Goal: Task Accomplishment & Management: Use online tool/utility

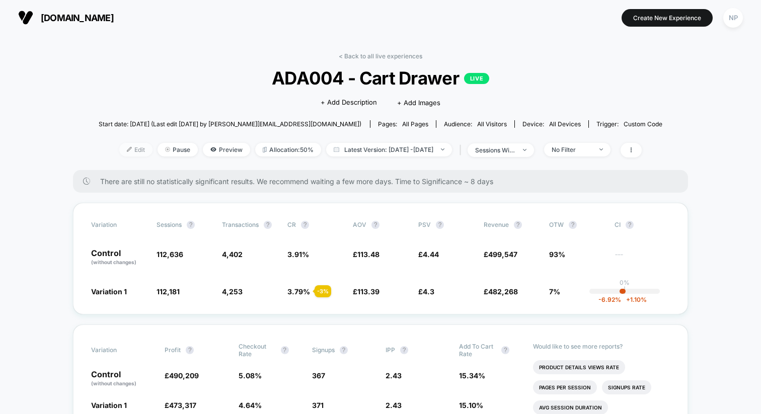
click at [119, 149] on span "Edit" at bounding box center [135, 150] width 33 height 14
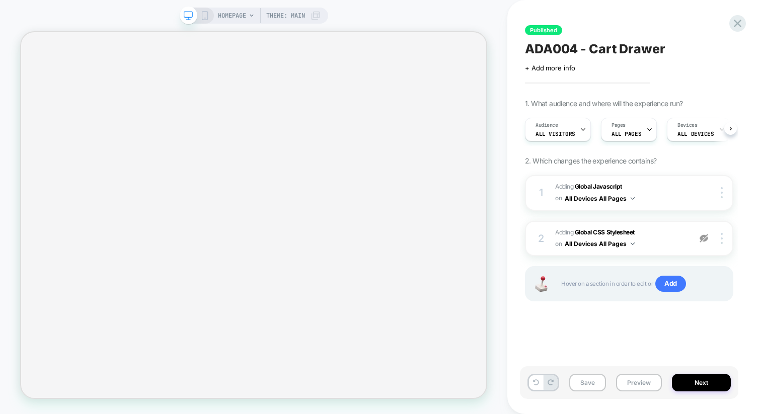
scroll to position [0, 1]
select select "**********"
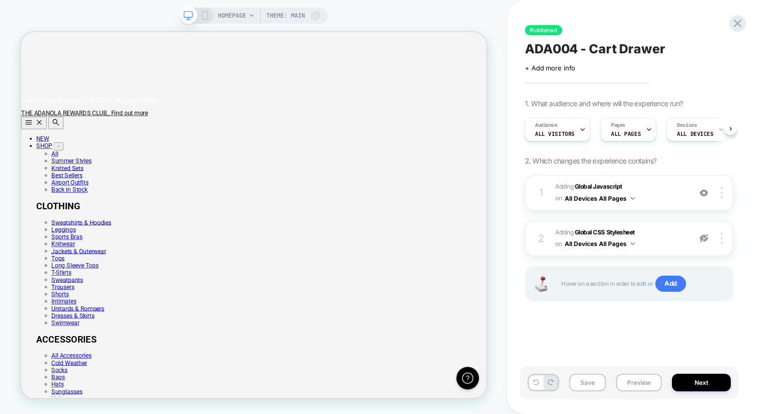
scroll to position [0, 620]
click at [690, 382] on button "Next" at bounding box center [701, 383] width 59 height 18
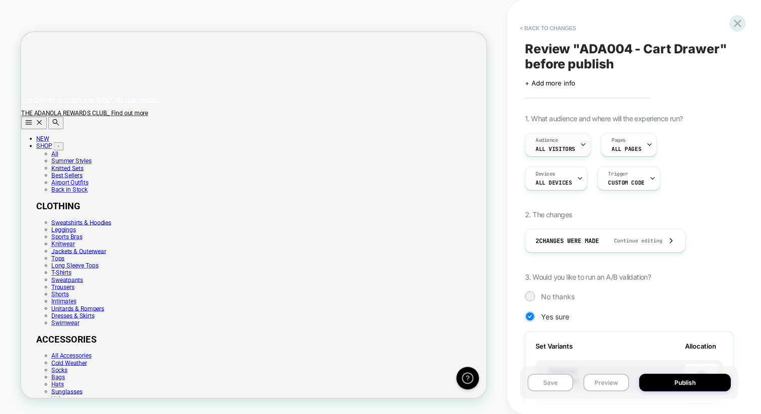
scroll to position [0, 0]
click at [613, 173] on span "Trigger" at bounding box center [618, 174] width 20 height 7
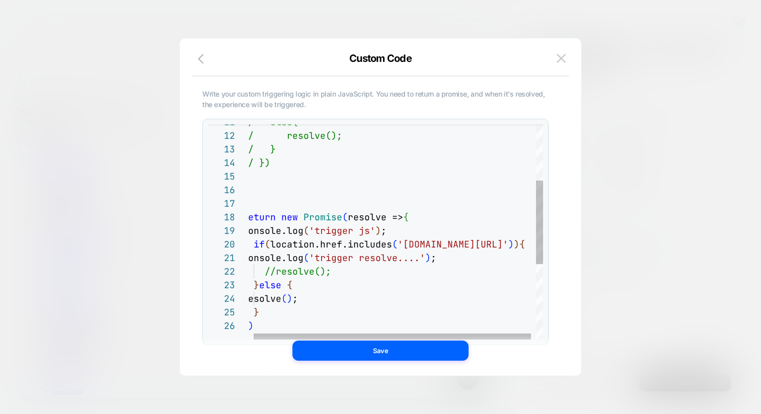
scroll to position [0, 620]
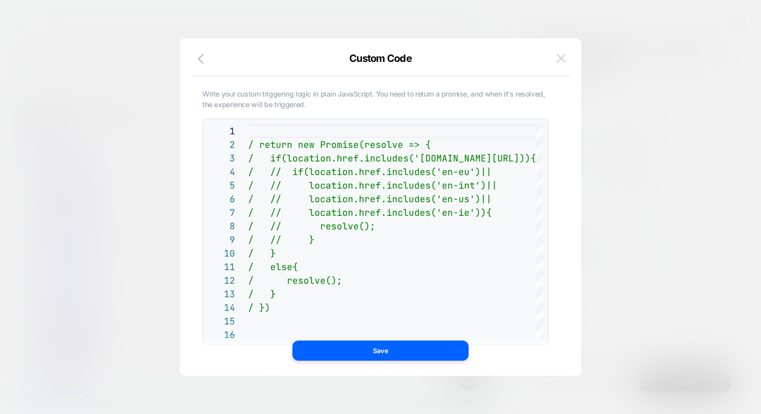
click at [561, 55] on img at bounding box center [561, 58] width 9 height 9
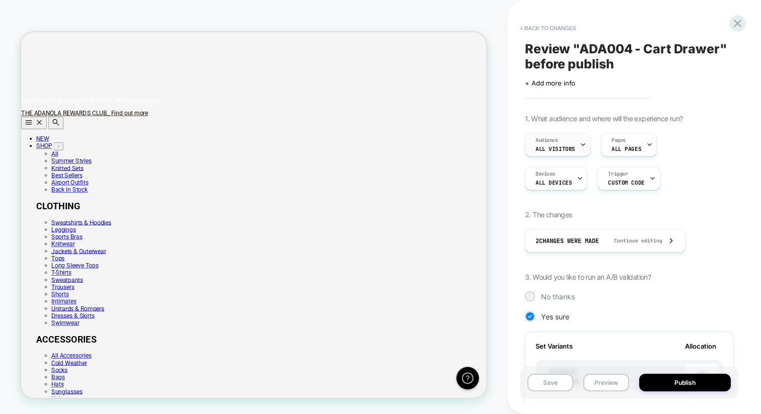
scroll to position [0, 0]
click at [575, 151] on div "Audience All Visitors" at bounding box center [556, 144] width 60 height 23
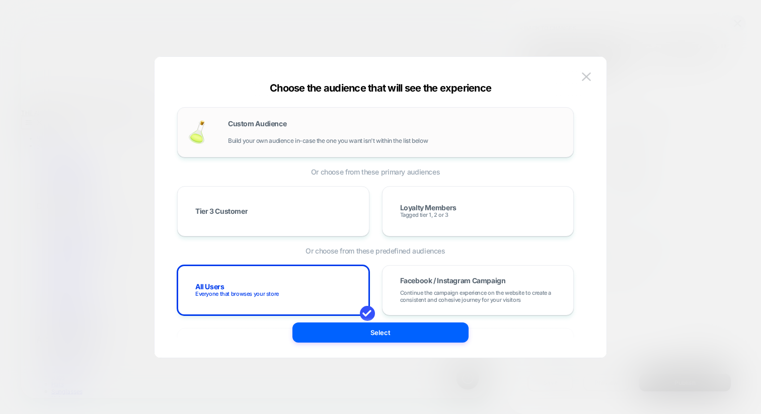
click at [418, 145] on div "Custom Audience Build your own audience in-case the one you want isn't within t…" at bounding box center [376, 132] width 376 height 29
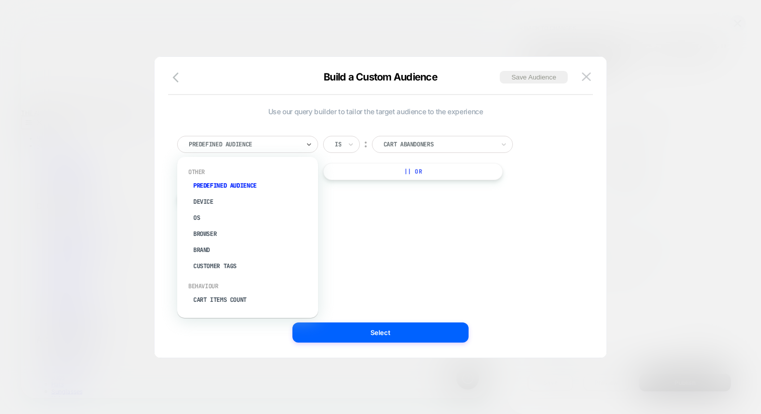
click at [295, 139] on div "Predefined Audience" at bounding box center [244, 144] width 113 height 11
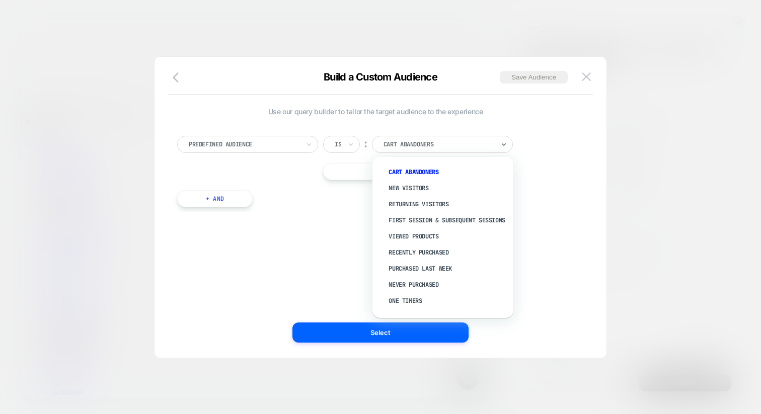
click at [387, 141] on input "text" at bounding box center [386, 144] width 4 height 9
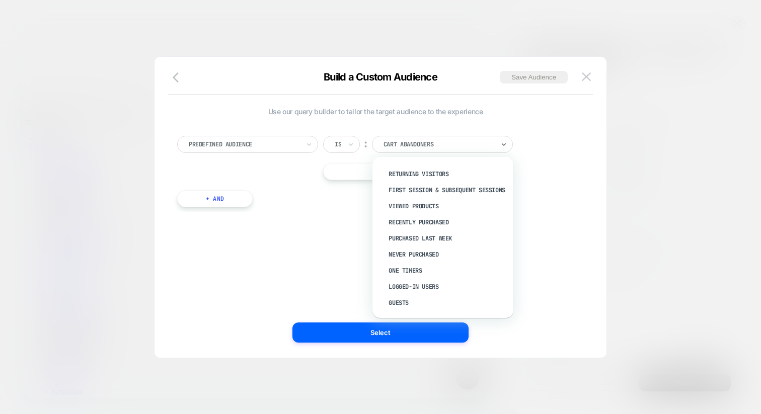
click at [288, 142] on div at bounding box center [244, 144] width 111 height 9
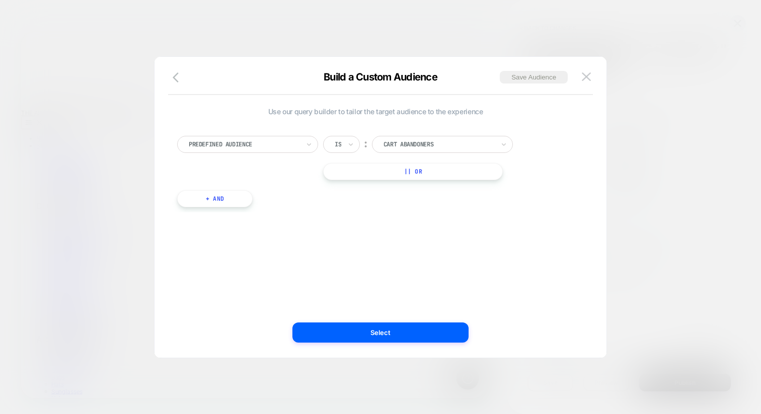
click at [426, 260] on div "Use our query builder to tailor the target audience to the experience Predefine…" at bounding box center [376, 207] width 422 height 261
click at [589, 76] on img at bounding box center [586, 77] width 9 height 9
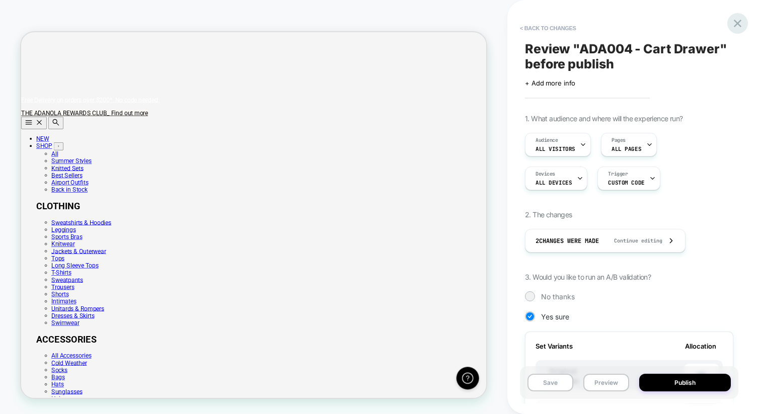
click at [732, 24] on icon at bounding box center [738, 24] width 14 height 14
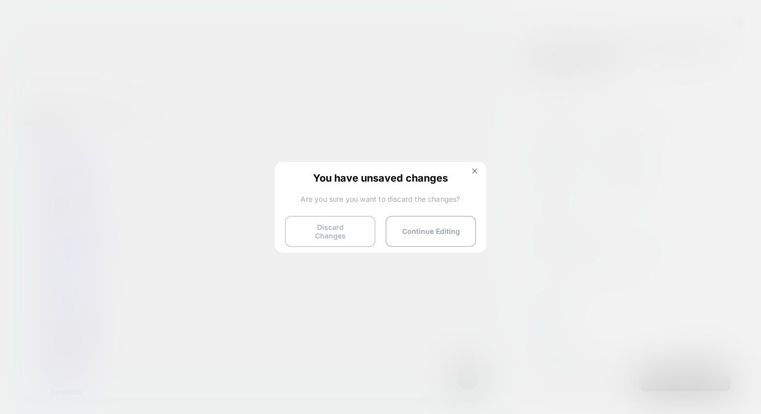
click at [342, 234] on button "Discard Changes" at bounding box center [330, 231] width 91 height 31
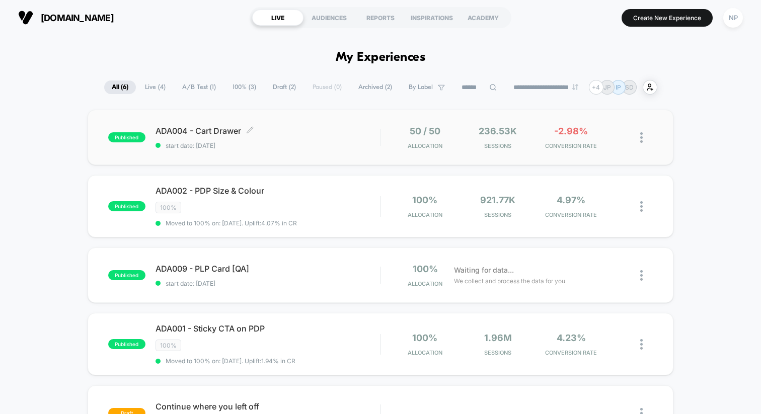
click at [281, 135] on div "ADA004 - Cart Drawer Click to edit experience details Click to edit experience …" at bounding box center [268, 138] width 225 height 24
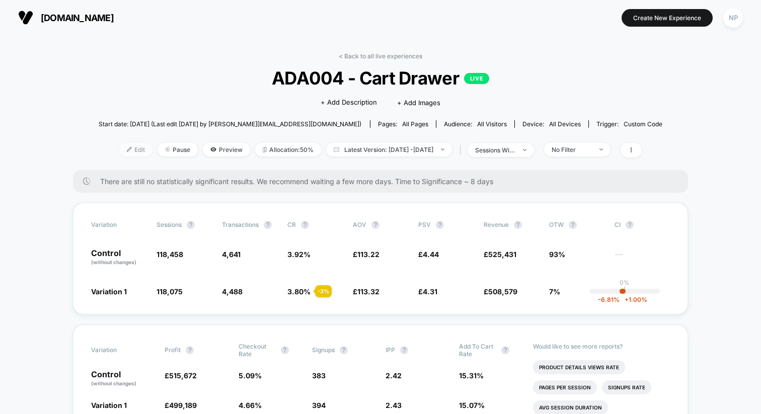
click at [123, 143] on span "Edit" at bounding box center [135, 150] width 33 height 14
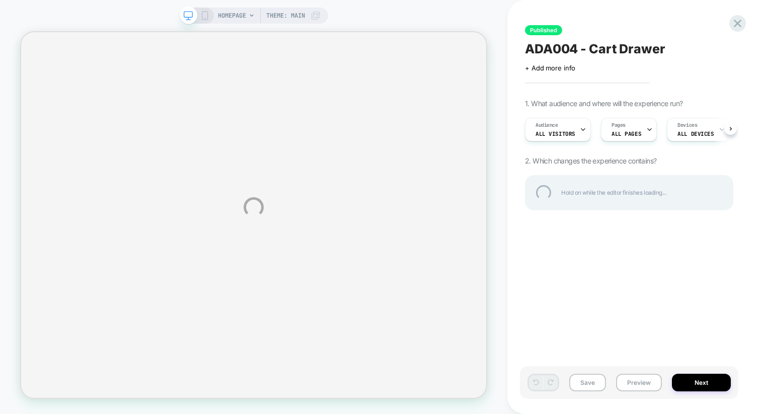
select select "**********"
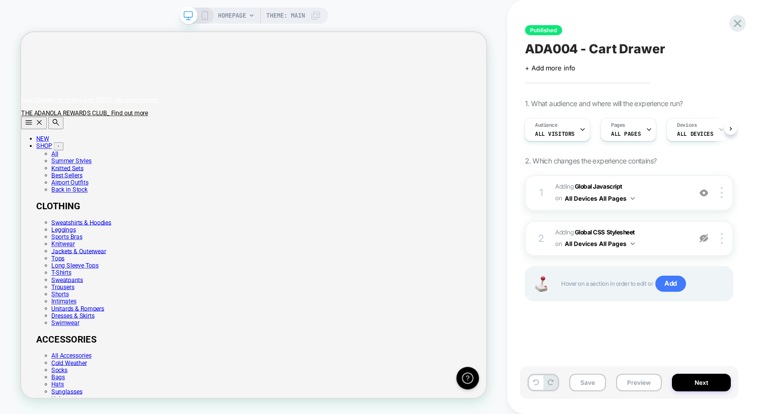
scroll to position [0, 620]
click at [700, 382] on button "Next" at bounding box center [701, 383] width 59 height 18
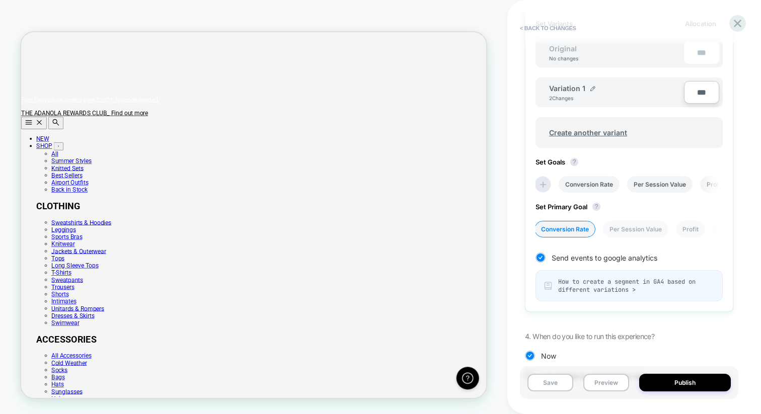
scroll to position [0, 0]
click at [642, 284] on span "How to create a segment in GA4 based on different variations >" at bounding box center [636, 286] width 156 height 16
click at [662, 378] on button "Publish" at bounding box center [686, 383] width 92 height 18
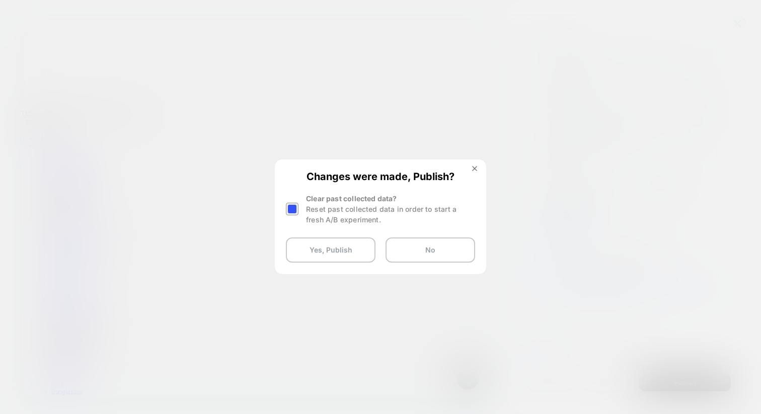
click at [289, 209] on div at bounding box center [292, 209] width 13 height 13
click at [295, 212] on div at bounding box center [292, 209] width 13 height 13
click at [333, 251] on button "Yes, Publish" at bounding box center [331, 250] width 90 height 25
